Goal: Task Accomplishment & Management: Complete application form

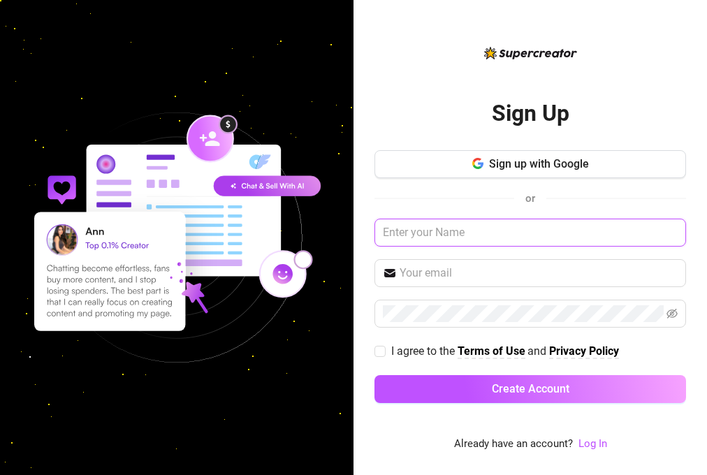
click at [507, 224] on input "text" at bounding box center [531, 233] width 312 height 28
type input "[PERSON_NAME]"
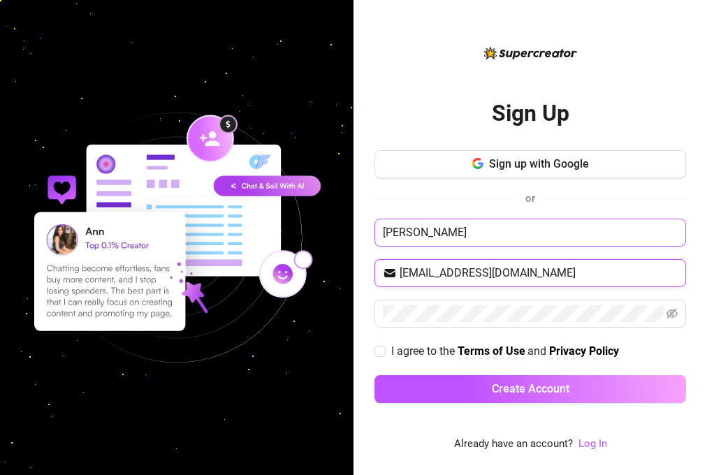
type input "[EMAIL_ADDRESS][DOMAIN_NAME]"
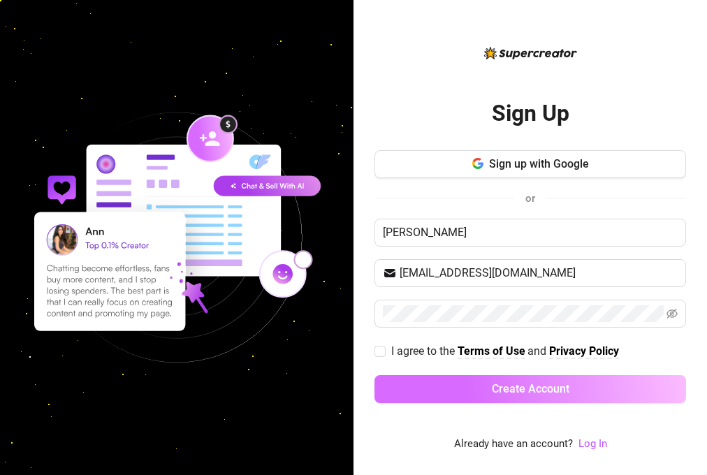
click at [419, 350] on span "I agree to the" at bounding box center [424, 351] width 66 height 13
click at [384, 350] on input "I agree to the Terms of Use and Privacy Policy" at bounding box center [380, 351] width 10 height 10
checkbox input "true"
click at [440, 384] on button "Create Account" at bounding box center [531, 389] width 312 height 28
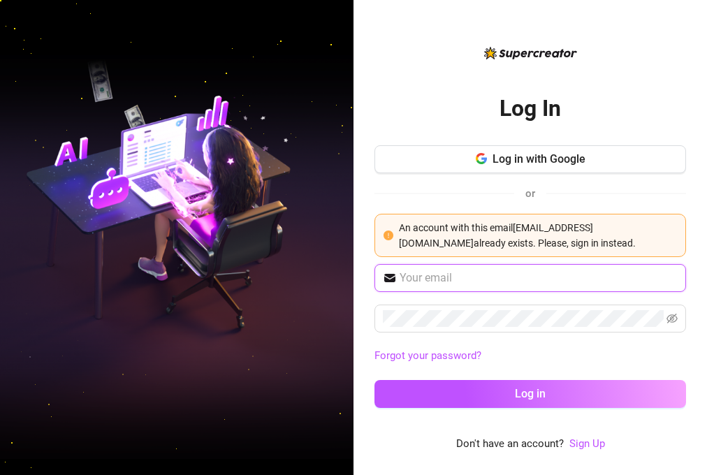
click at [462, 275] on input "text" at bounding box center [539, 278] width 278 height 17
drag, startPoint x: 391, startPoint y: 369, endPoint x: 390, endPoint y: 361, distance: 7.7
click at [391, 366] on div "Forgot your password? Log in" at bounding box center [531, 342] width 312 height 157
click at [592, 442] on link "Sign Up" at bounding box center [588, 444] width 36 height 13
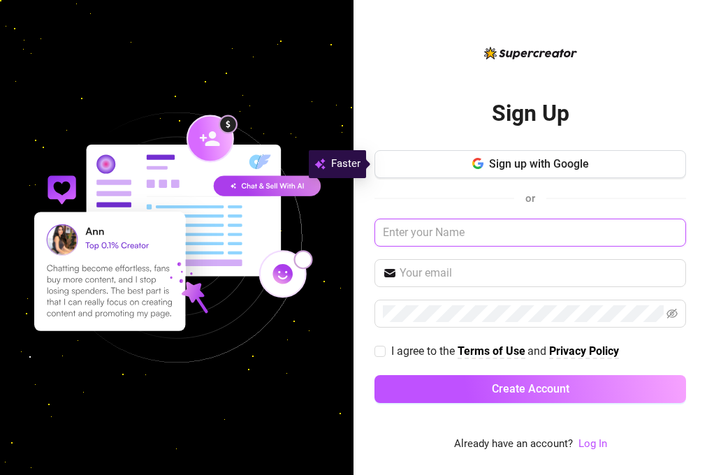
click at [468, 231] on input "text" at bounding box center [531, 233] width 312 height 28
type input "[PERSON_NAME]"
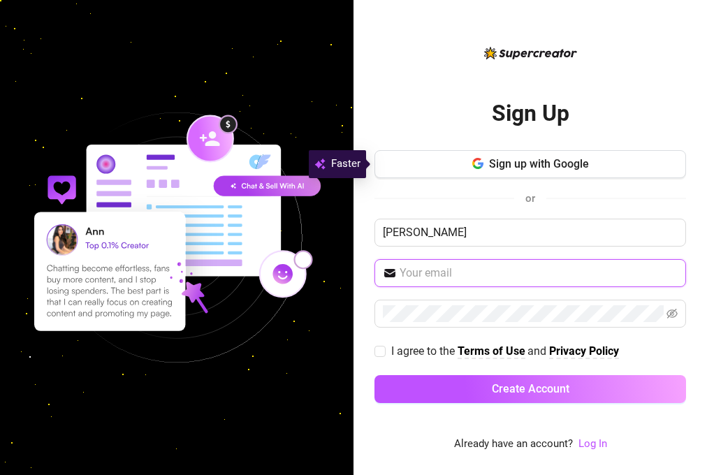
click at [461, 270] on input "text" at bounding box center [539, 273] width 278 height 17
type input "[EMAIL_ADDRESS][DOMAIN_NAME]"
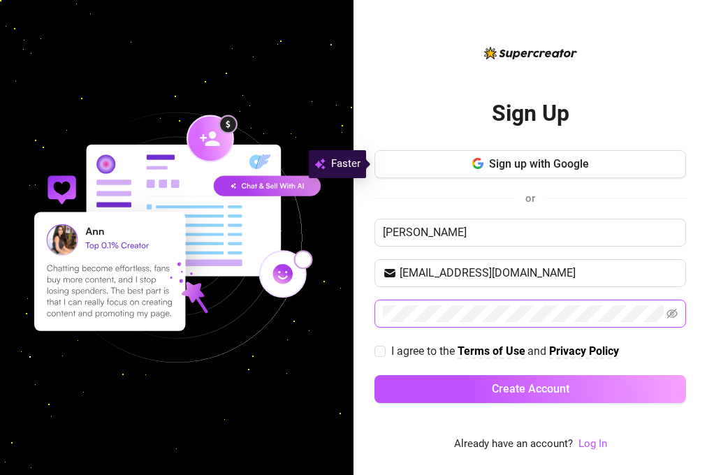
click at [375, 375] on button "Create Account" at bounding box center [531, 389] width 312 height 28
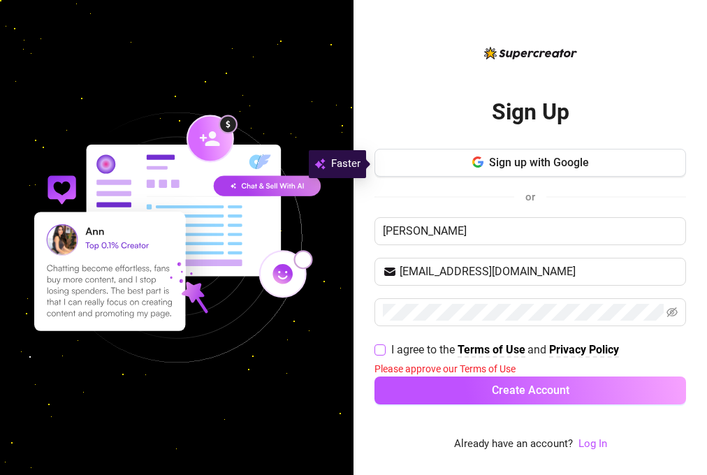
click at [380, 351] on input "I agree to the Terms of Use and Privacy Policy" at bounding box center [380, 350] width 10 height 10
checkbox input "true"
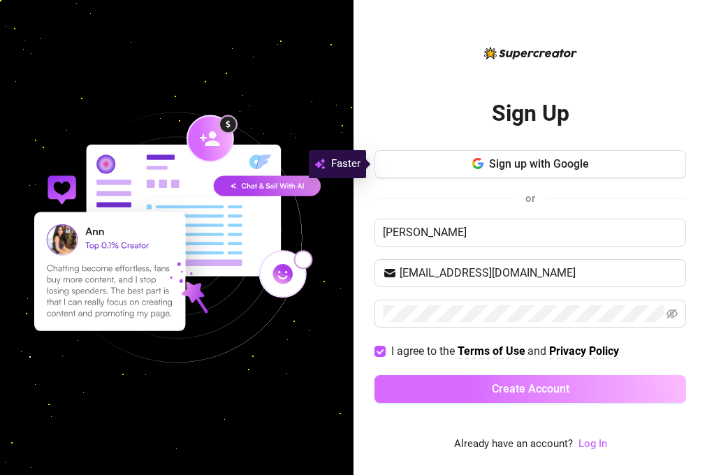
click at [475, 387] on button "Create Account" at bounding box center [531, 389] width 312 height 28
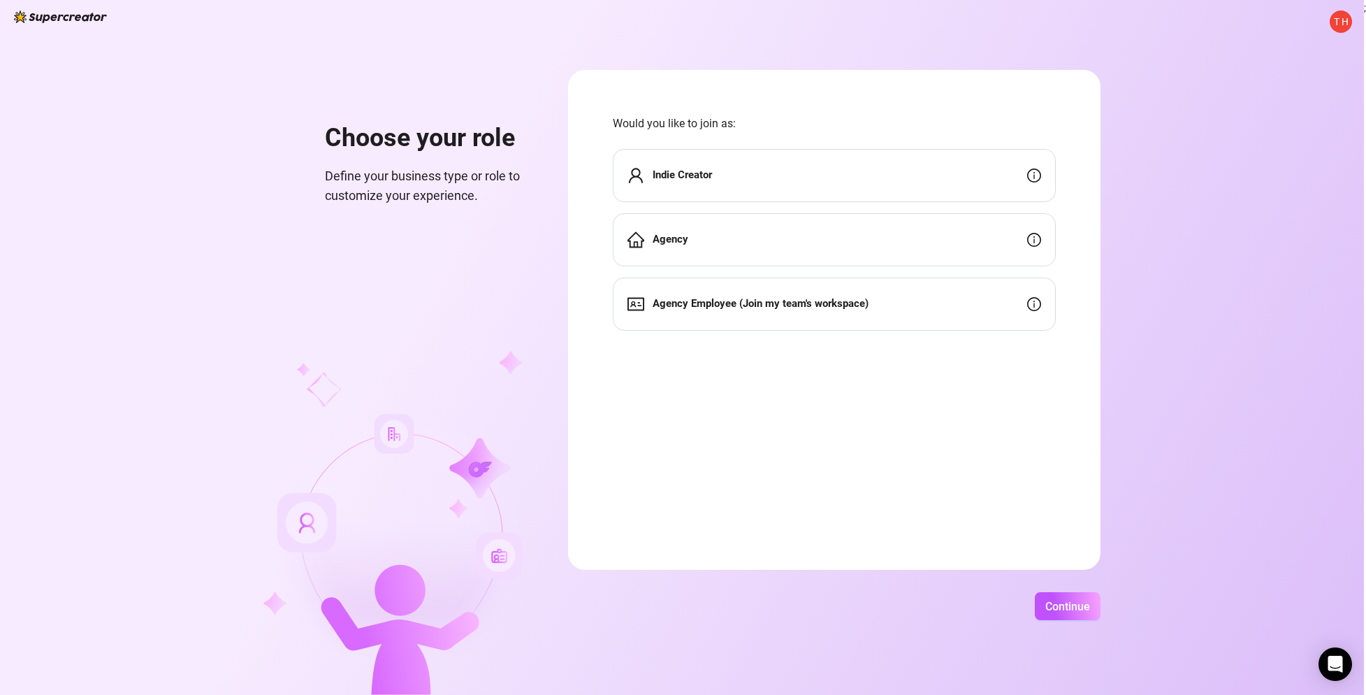
click at [707, 279] on html "T H Choose your role Define your business type or role to customize your experi…" at bounding box center [683, 347] width 1366 height 695
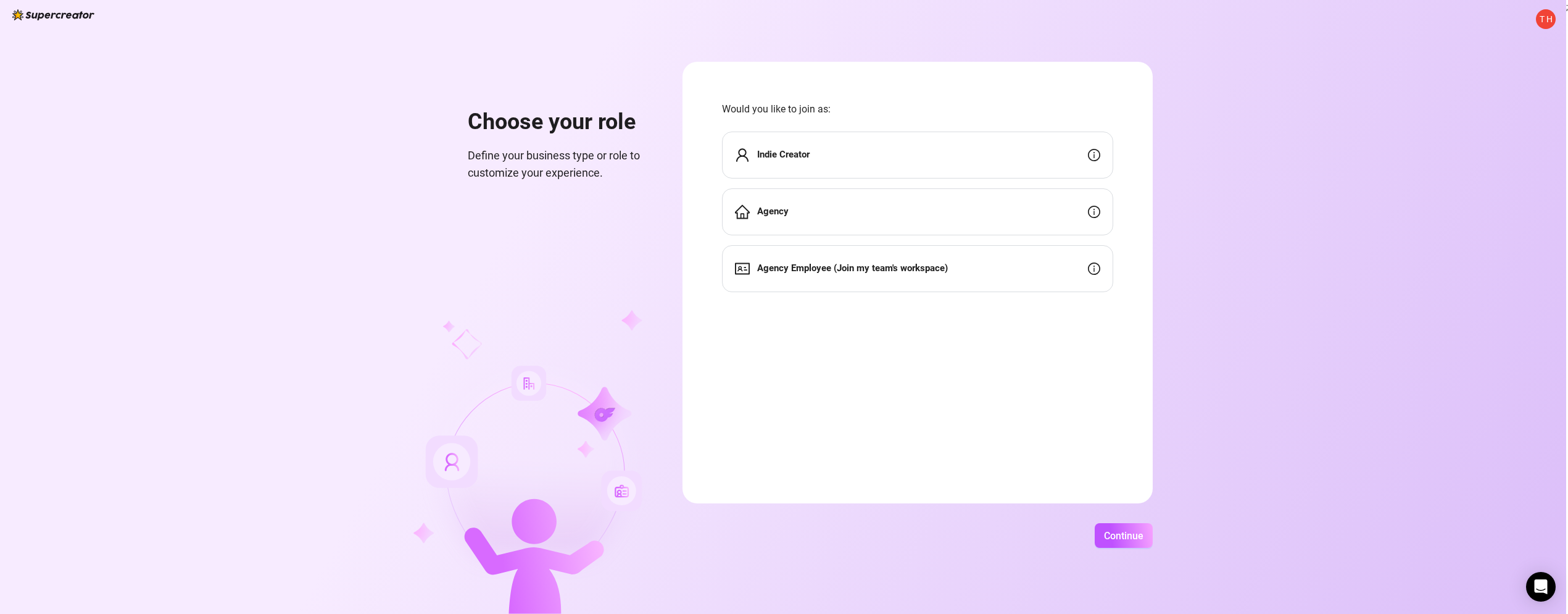
click at [624, 215] on div "Agency" at bounding box center [917, 211] width 391 height 47
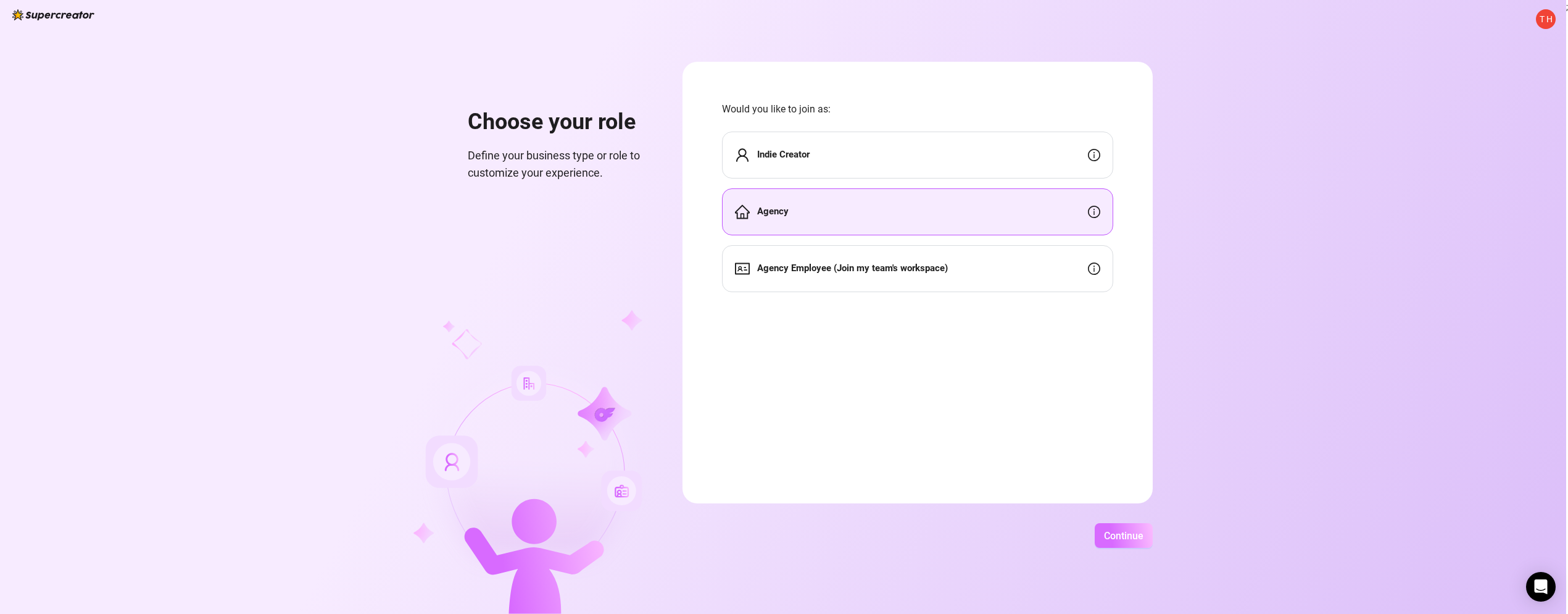
click at [624, 420] on span "Continue" at bounding box center [1123, 535] width 40 height 11
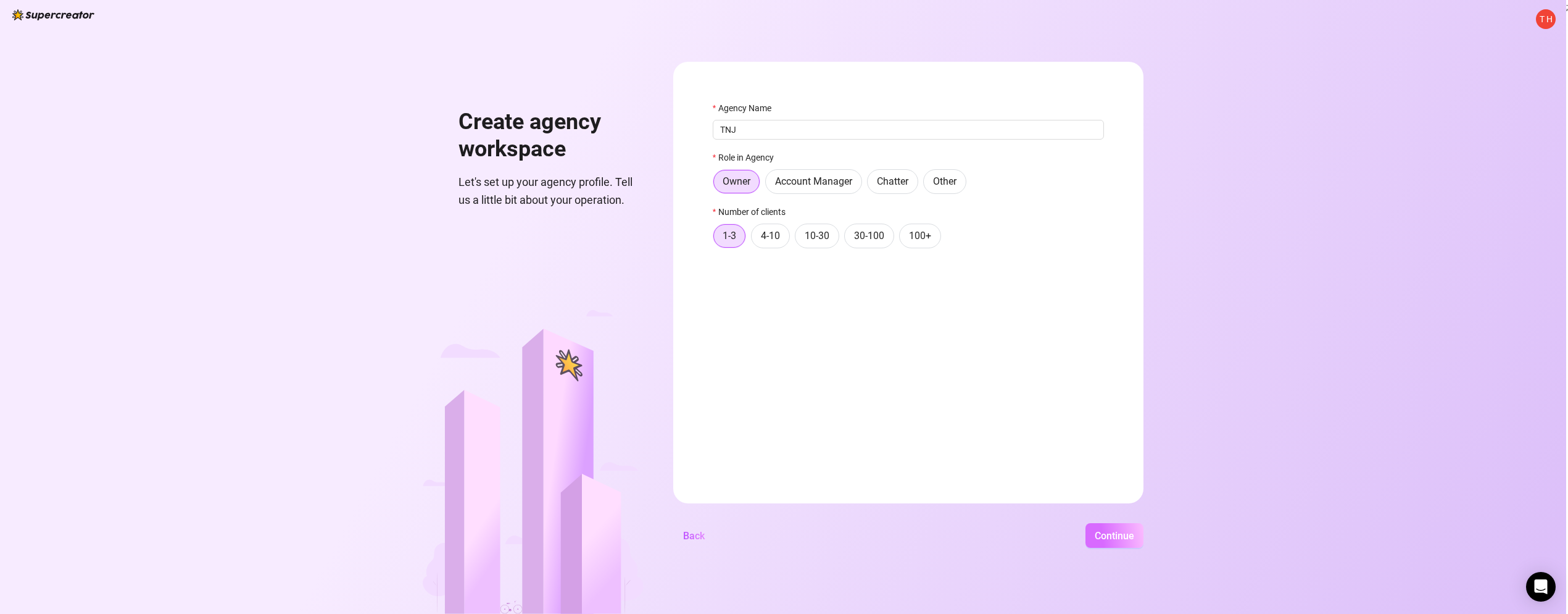
type input "TNJ"
click at [624, 420] on span "Continue" at bounding box center [1114, 535] width 40 height 11
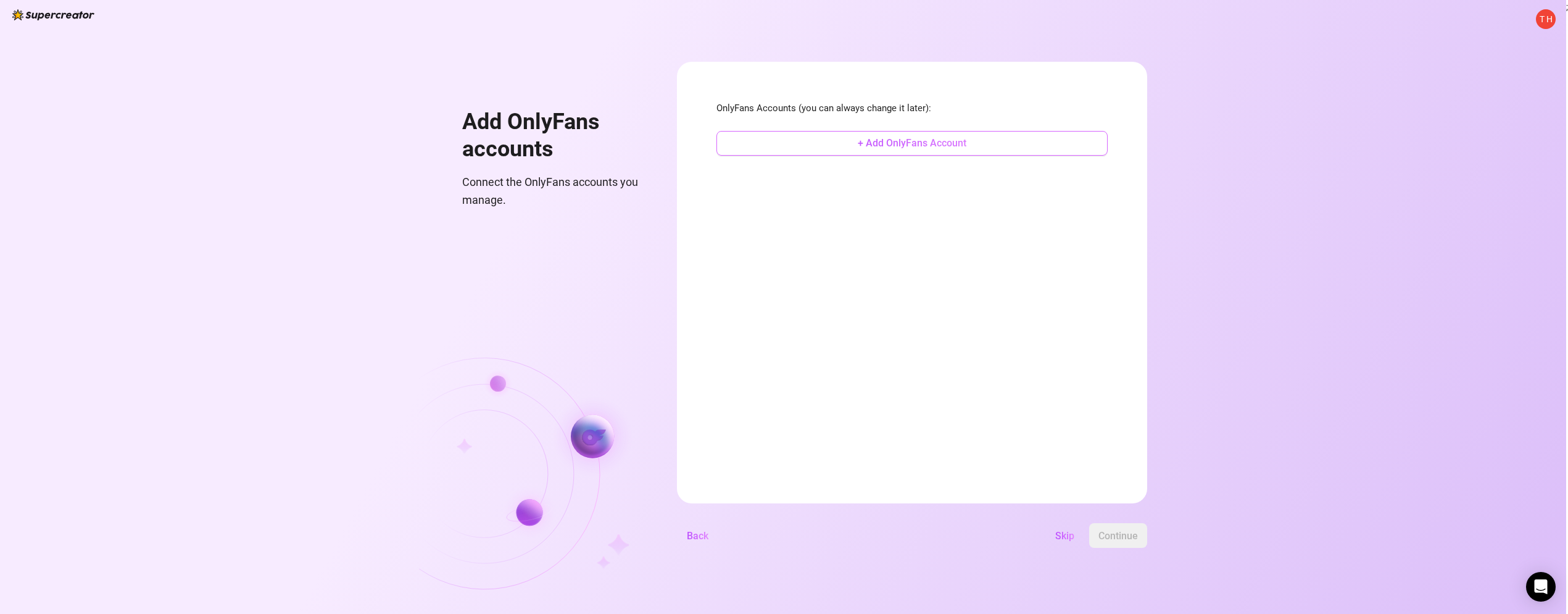
click at [624, 143] on span "+ Add OnlyFans Account" at bounding box center [912, 142] width 109 height 11
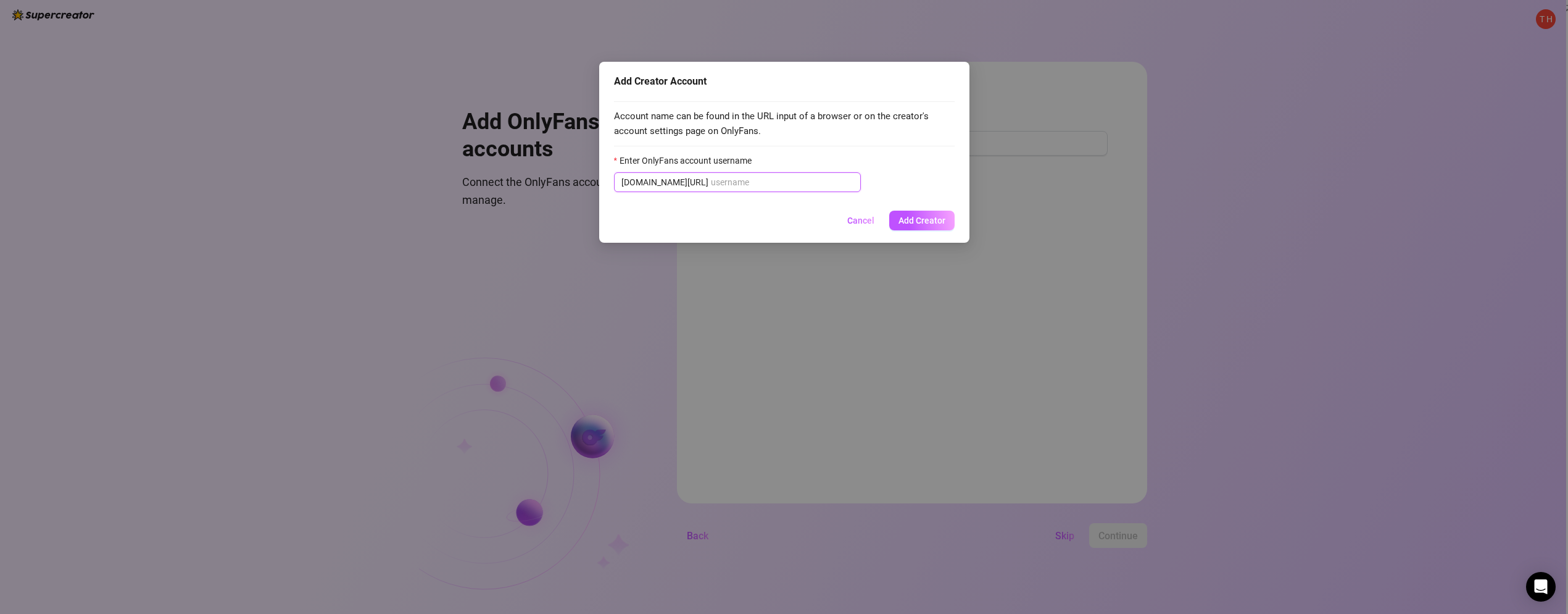
paste input "rosamagnoliaxo"
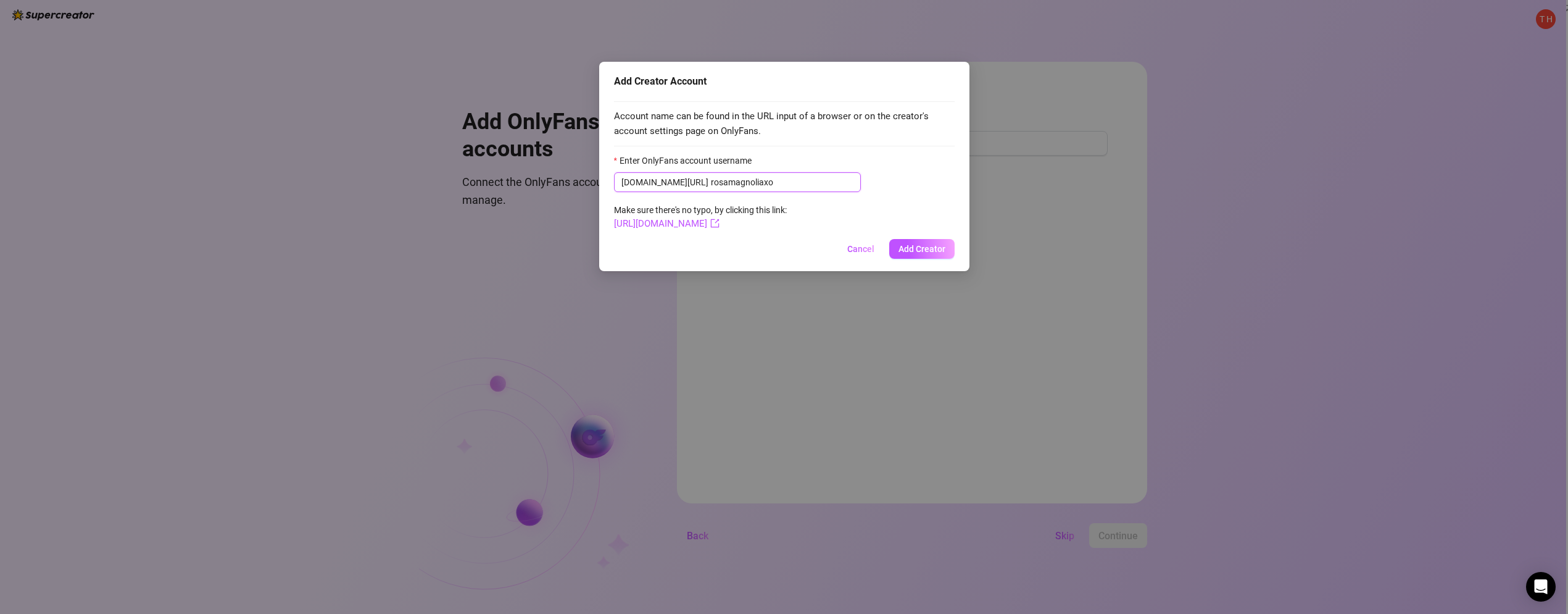
click at [624, 185] on input "rosamagnoliaxo" at bounding box center [781, 181] width 142 height 13
type input "rosamagnoliaxo"
click at [624, 241] on button "Add Creator" at bounding box center [922, 248] width 65 height 19
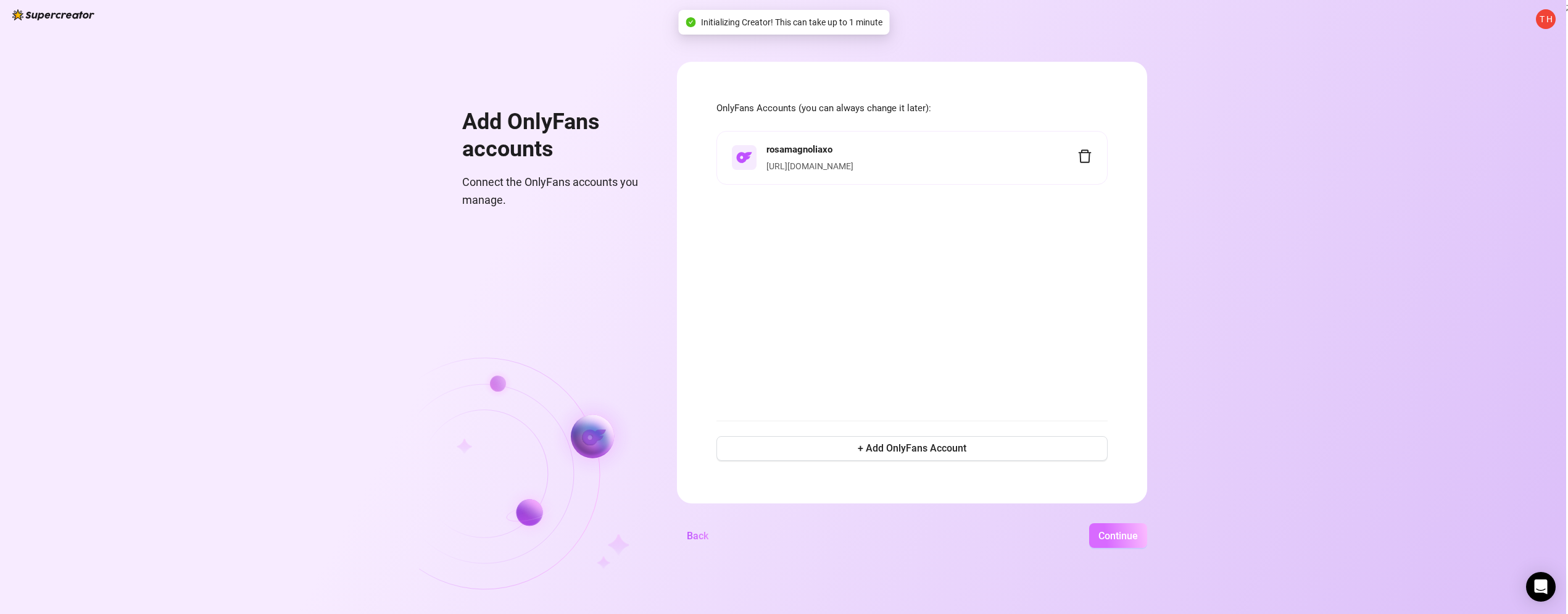
click at [624, 420] on span "Continue" at bounding box center [1118, 535] width 40 height 11
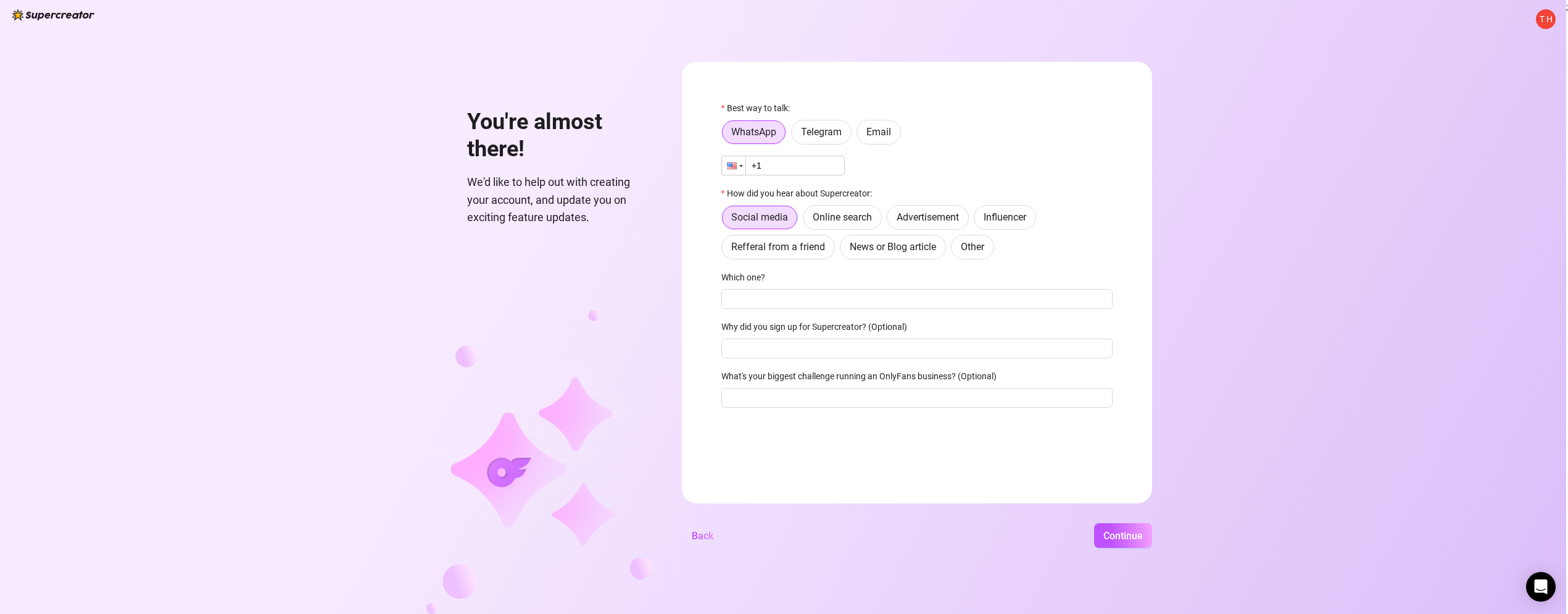
click at [624, 165] on div at bounding box center [734, 165] width 24 height 19
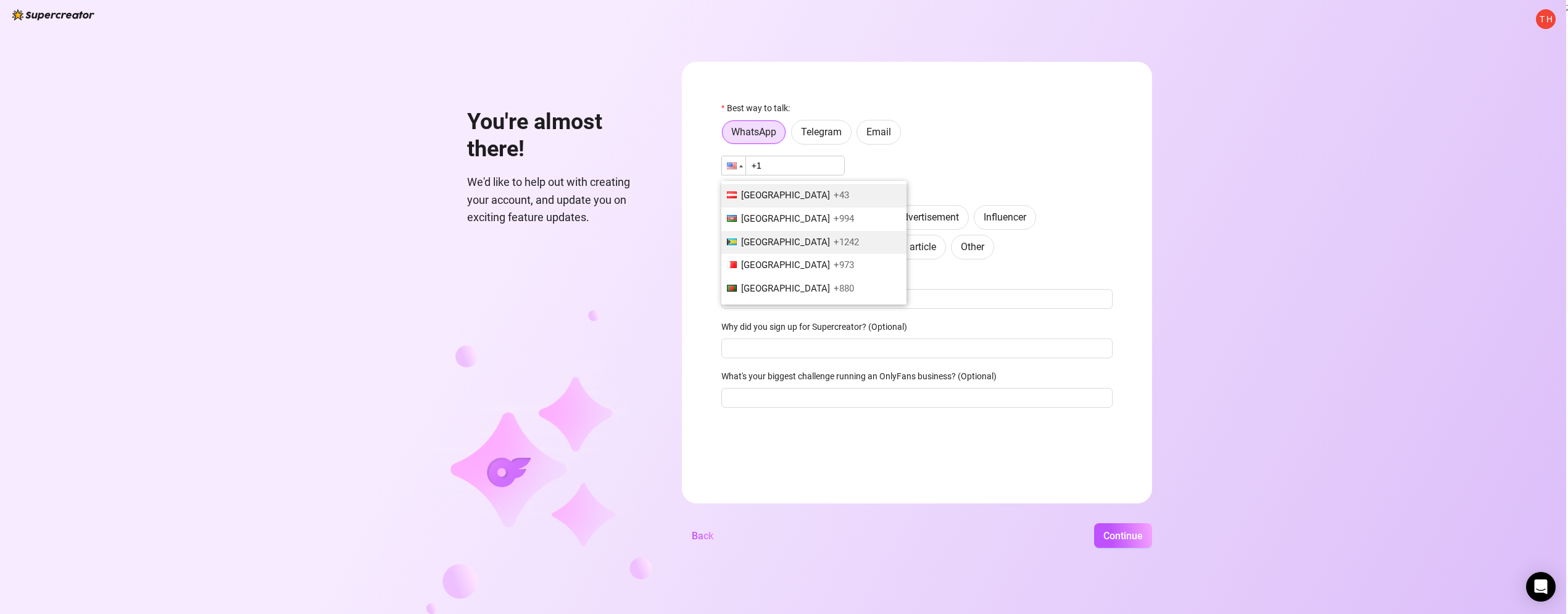
click at [624, 198] on span "[GEOGRAPHIC_DATA]" at bounding box center [785, 195] width 89 height 11
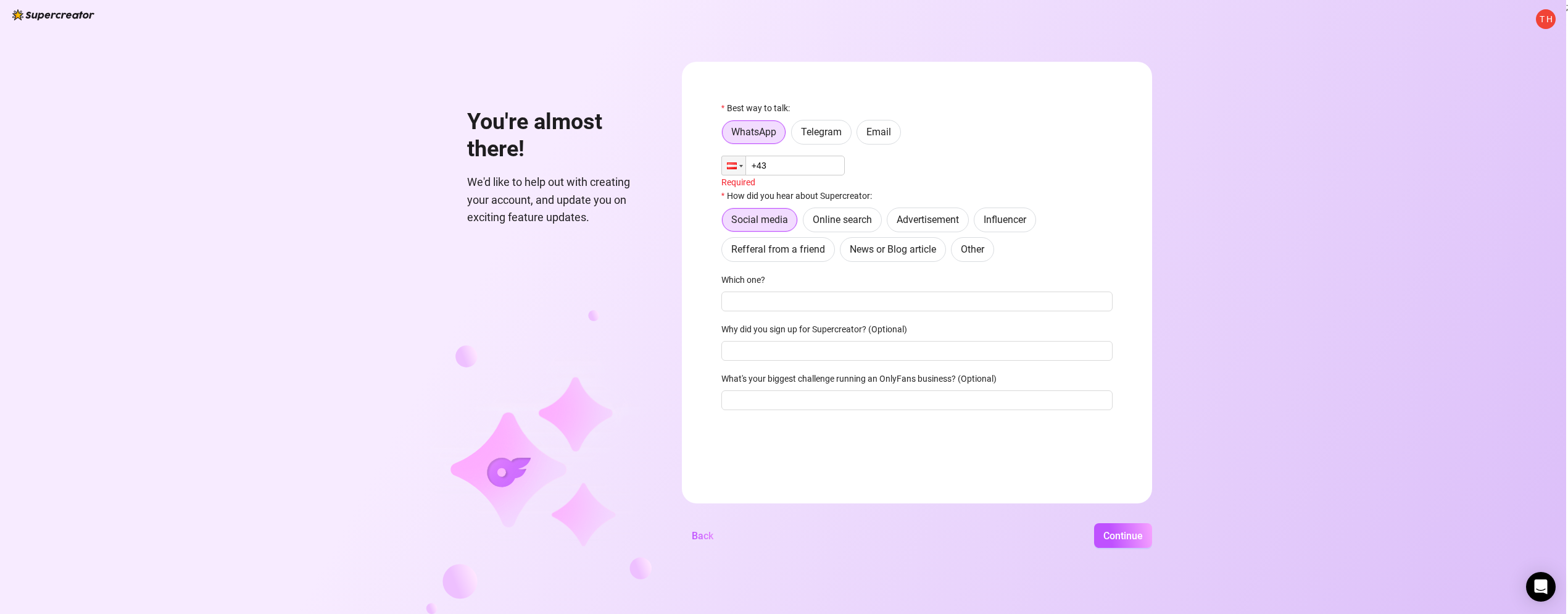
click at [624, 165] on input "+43" at bounding box center [783, 165] width 124 height 19
click at [624, 163] on div at bounding box center [734, 165] width 24 height 19
click at [624, 244] on span "+55" at bounding box center [841, 242] width 15 height 11
click at [624, 165] on input "+55" at bounding box center [783, 165] width 124 height 19
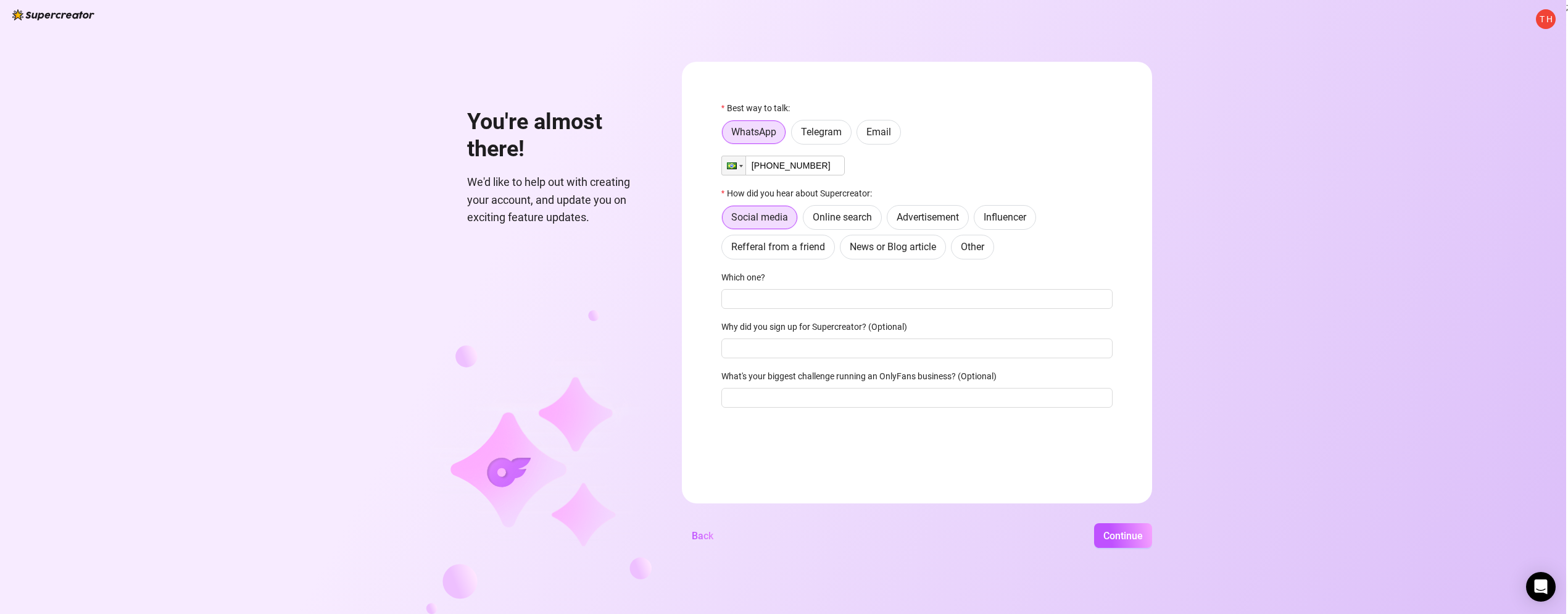
drag, startPoint x: 792, startPoint y: 166, endPoint x: 906, endPoint y: 152, distance: 114.9
click at [624, 154] on div "Best way to talk: WhatsApp Telegram Email Phone [PHONE_NUMBER] How did you hear…" at bounding box center [916, 260] width 391 height 317
type input "[PHONE_NUMBER]"
click at [624, 151] on div "Best way to talk: WhatsApp Telegram Email Phone [PHONE_NUMBER] How did you hear…" at bounding box center [916, 260] width 391 height 317
click at [624, 216] on span "Online search" at bounding box center [841, 216] width 59 height 11
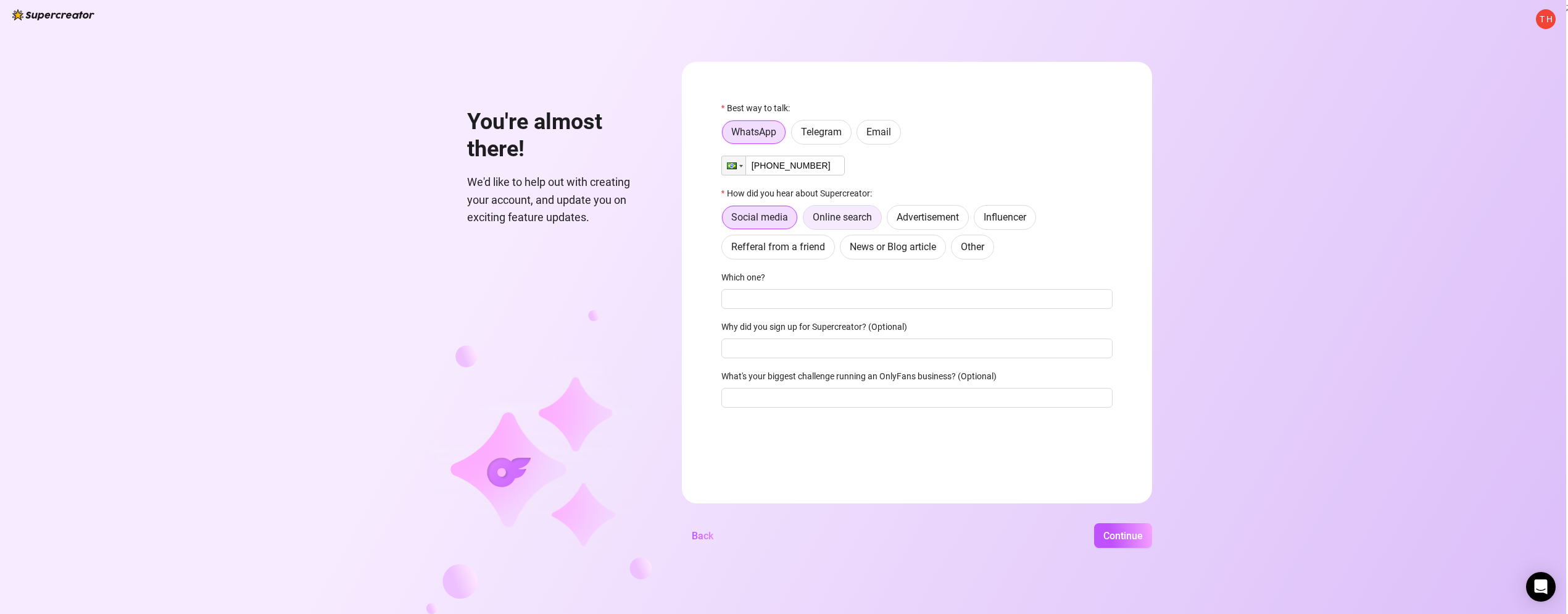
click at [624, 221] on input "Online search" at bounding box center [807, 221] width 0 height 0
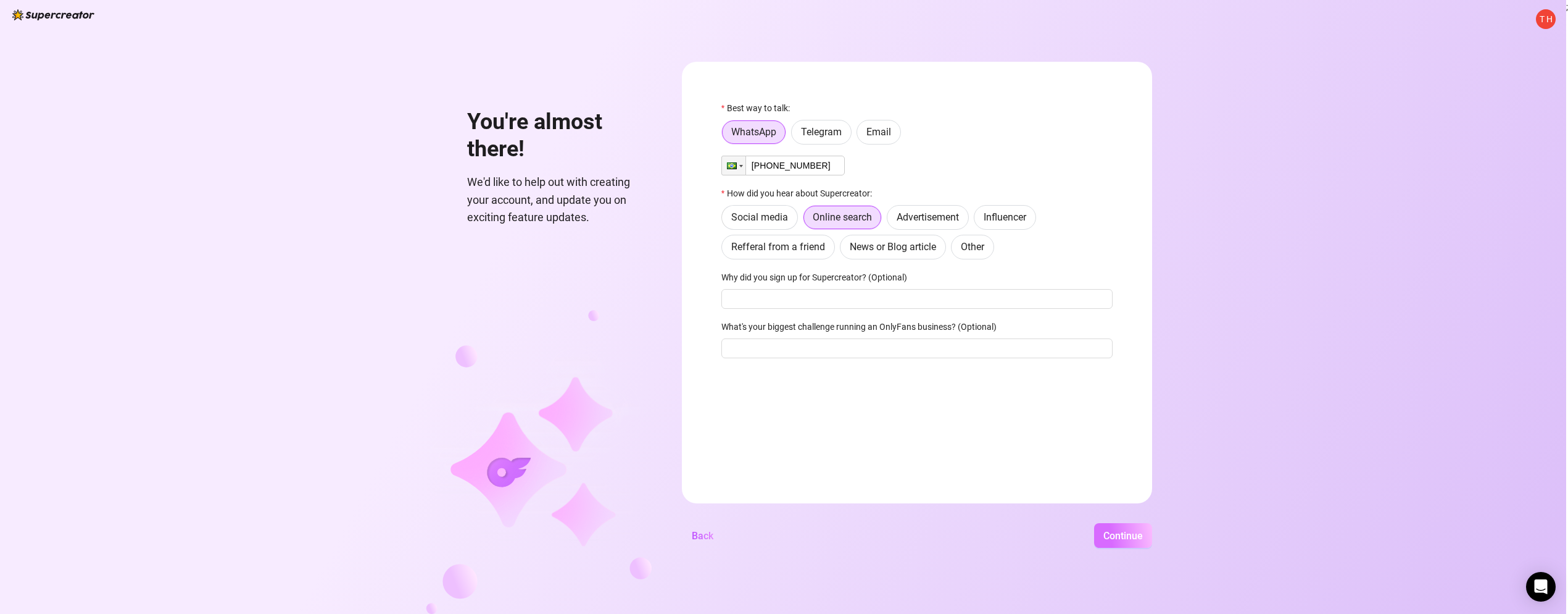
click at [624, 420] on span "Continue" at bounding box center [1123, 535] width 40 height 11
